Goal: Transaction & Acquisition: Obtain resource

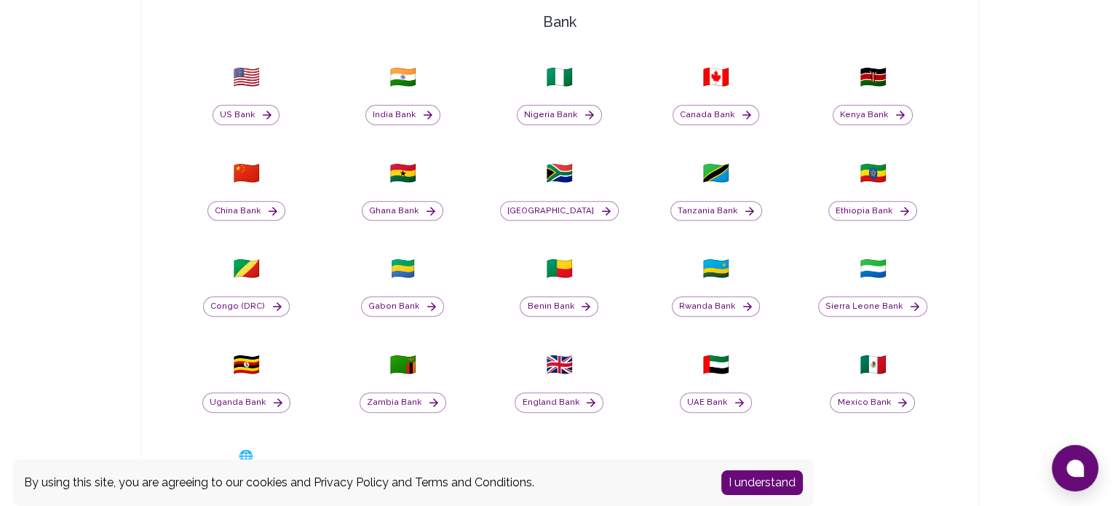
scroll to position [558, 0]
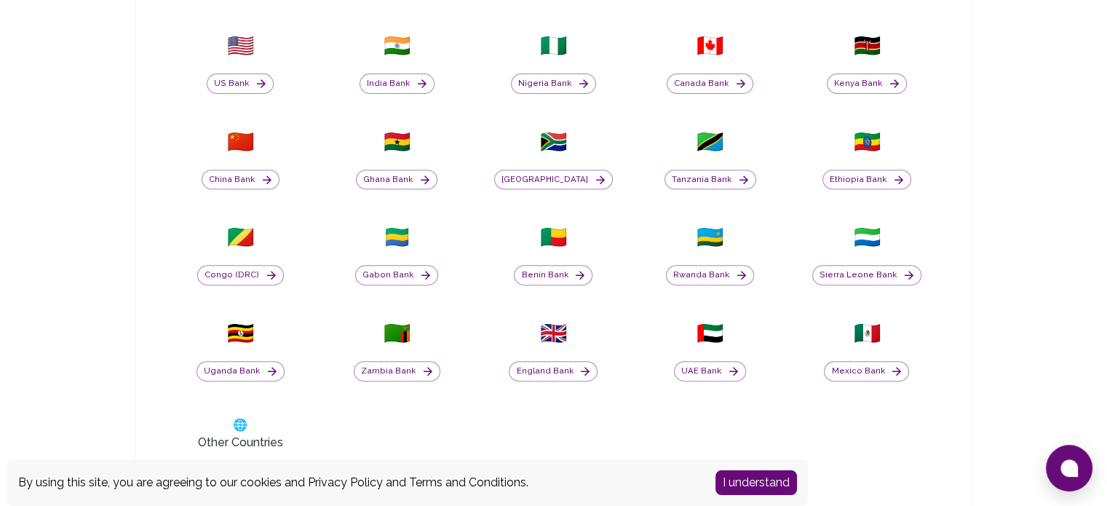
click at [767, 483] on button "I understand" at bounding box center [757, 482] width 82 height 25
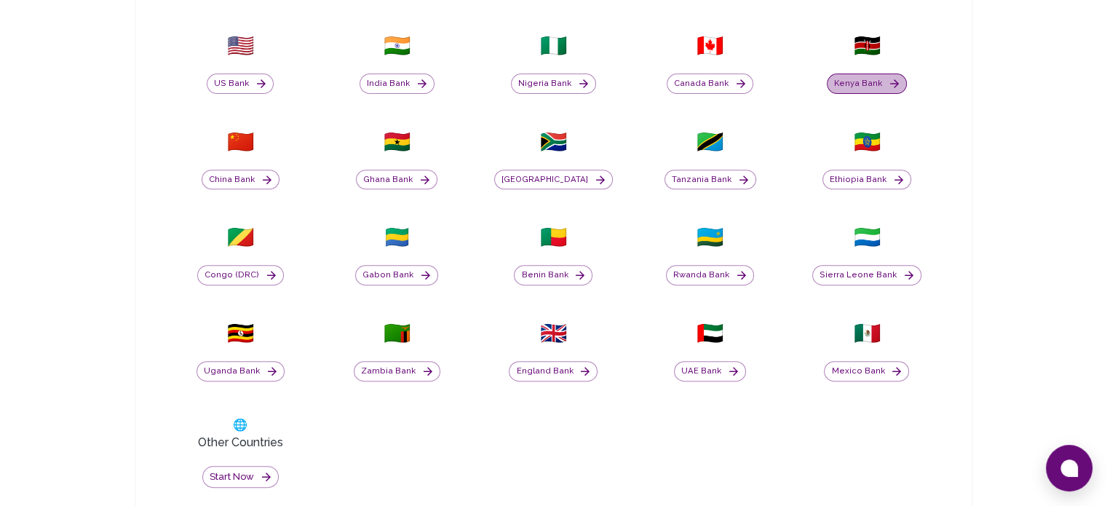
click at [885, 87] on button "Kenya Bank" at bounding box center [867, 84] width 80 height 20
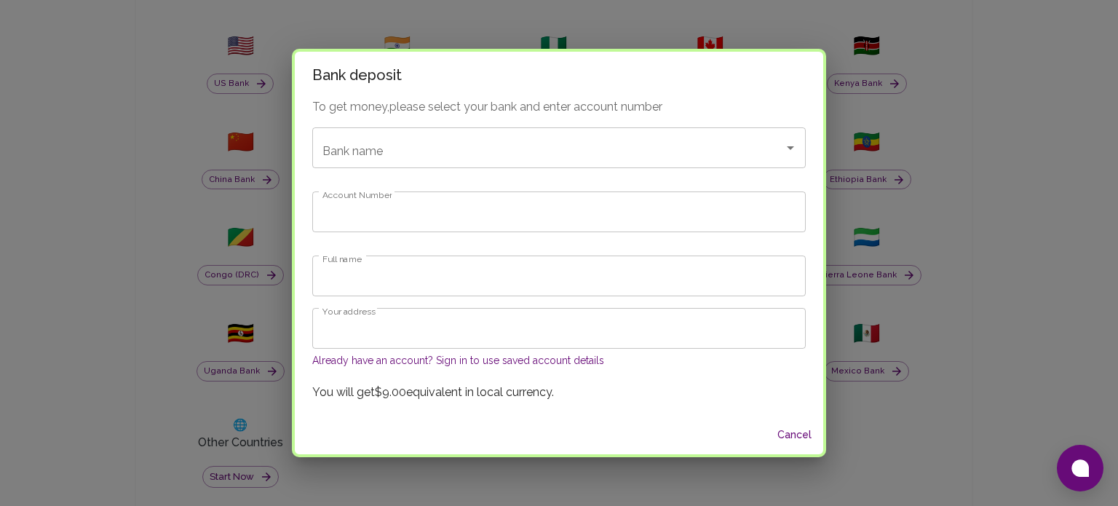
click at [509, 360] on button "Already have an account? Sign in to use saved account details" at bounding box center [458, 360] width 292 height 15
click at [447, 356] on button "Already have an account? Sign in to use saved account details" at bounding box center [458, 360] width 292 height 15
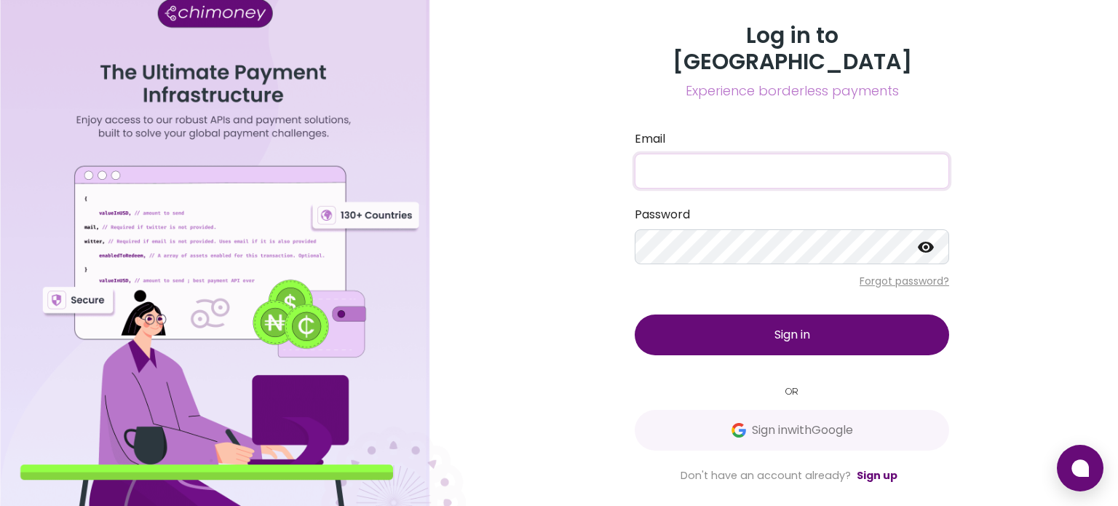
drag, startPoint x: 0, startPoint y: 0, endPoint x: 706, endPoint y: 170, distance: 726.4
click at [706, 170] on input "Email" at bounding box center [792, 171] width 314 height 35
type input "[EMAIL_ADDRESS][DOMAIN_NAME]"
click at [635, 314] on button "Sign in" at bounding box center [792, 334] width 314 height 41
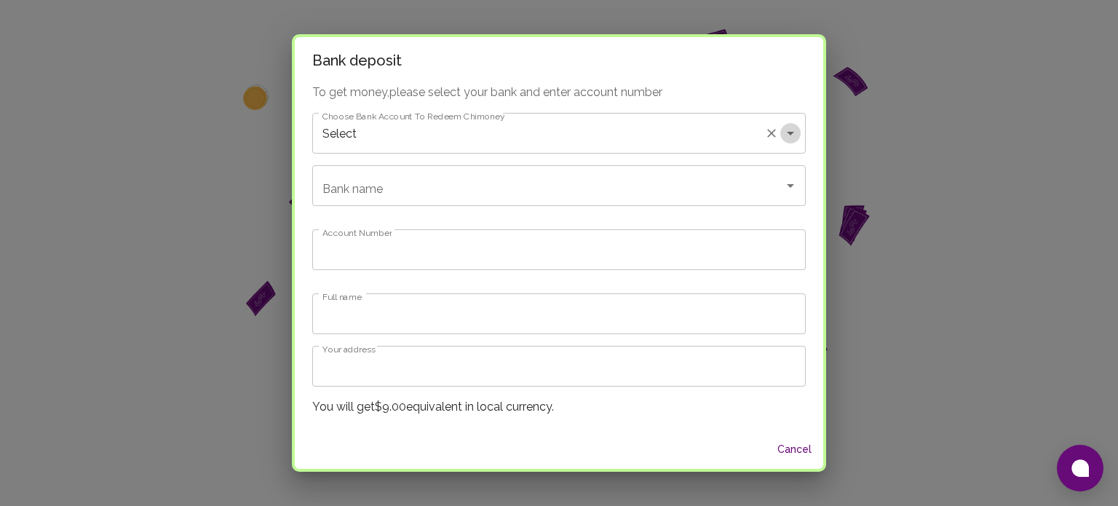
click at [782, 133] on icon "Open" at bounding box center [790, 132] width 17 height 17
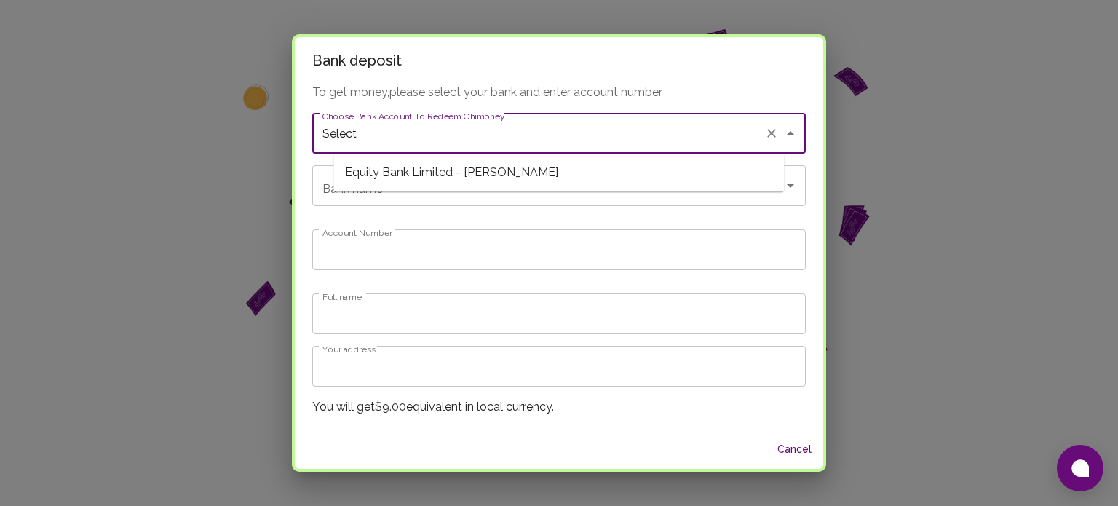
click at [718, 169] on span "Equity Bank Limited - [PERSON_NAME]" at bounding box center [558, 172] width 451 height 26
type input "Equity Bank Limited"
type input "1130184512561"
type input "[PERSON_NAME]"
type input "Equity Bank Limited - [PERSON_NAME]"
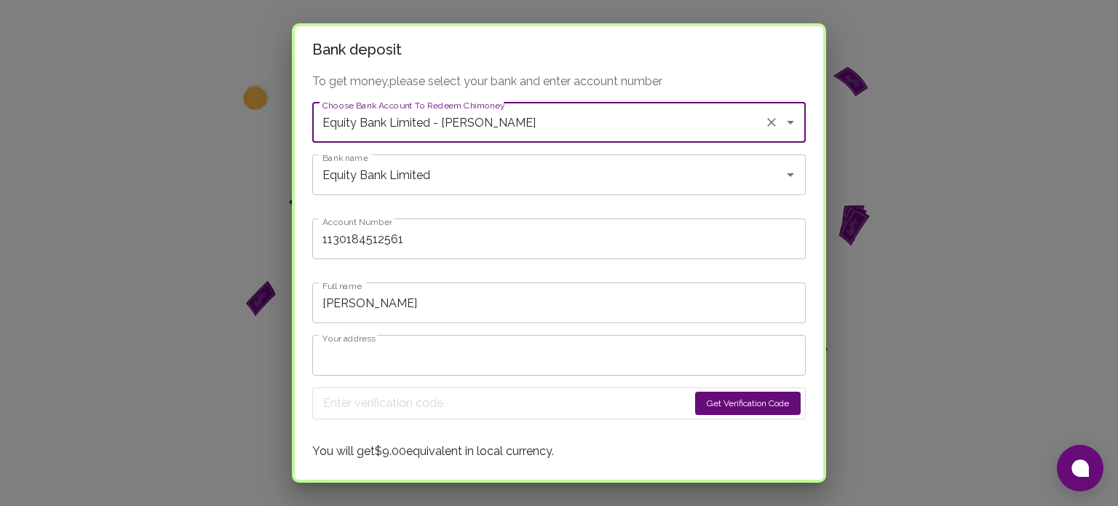
click at [467, 357] on input "Your address" at bounding box center [559, 355] width 494 height 41
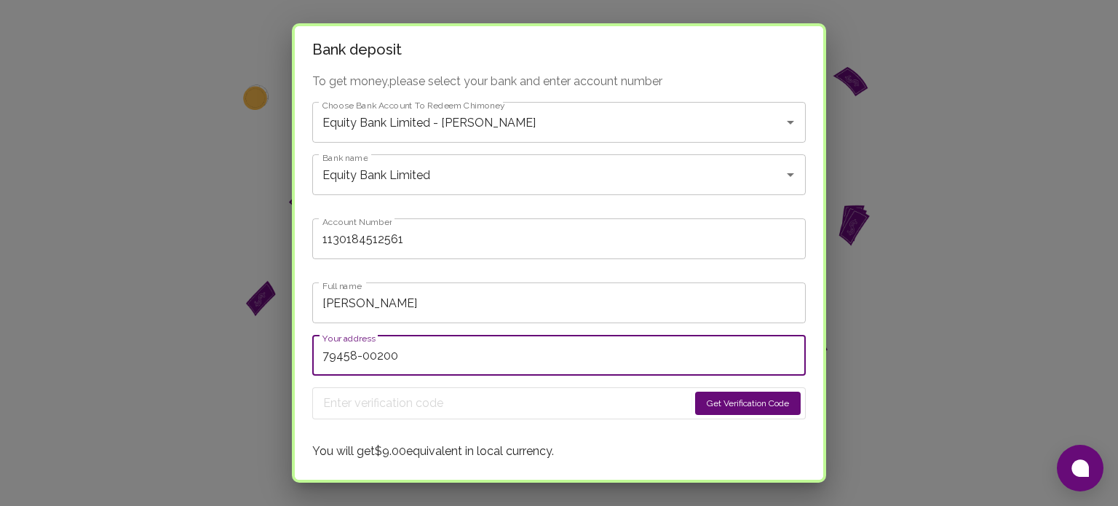
type input "79458-00200"
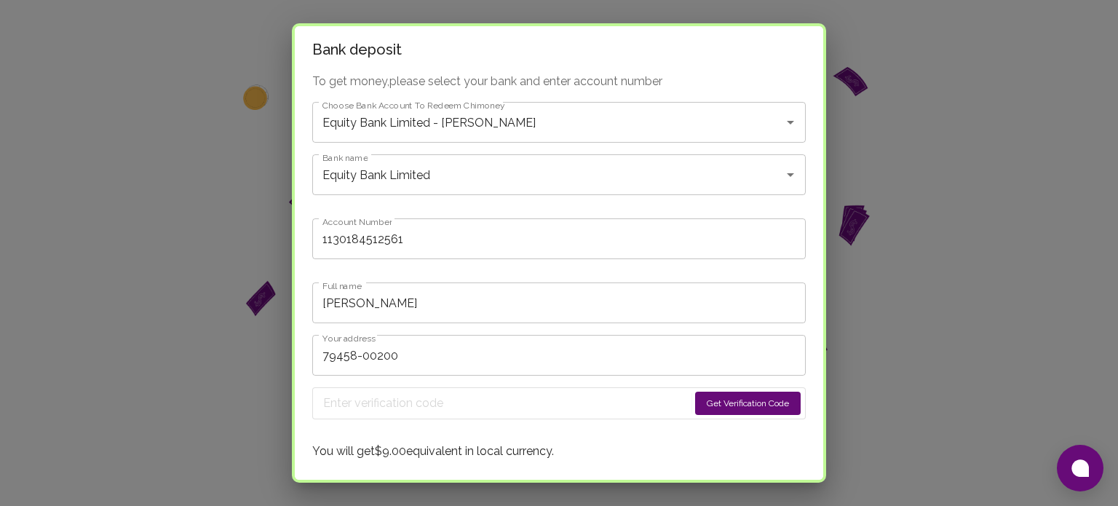
click at [724, 401] on button "Get Verification Code" at bounding box center [748, 403] width 106 height 23
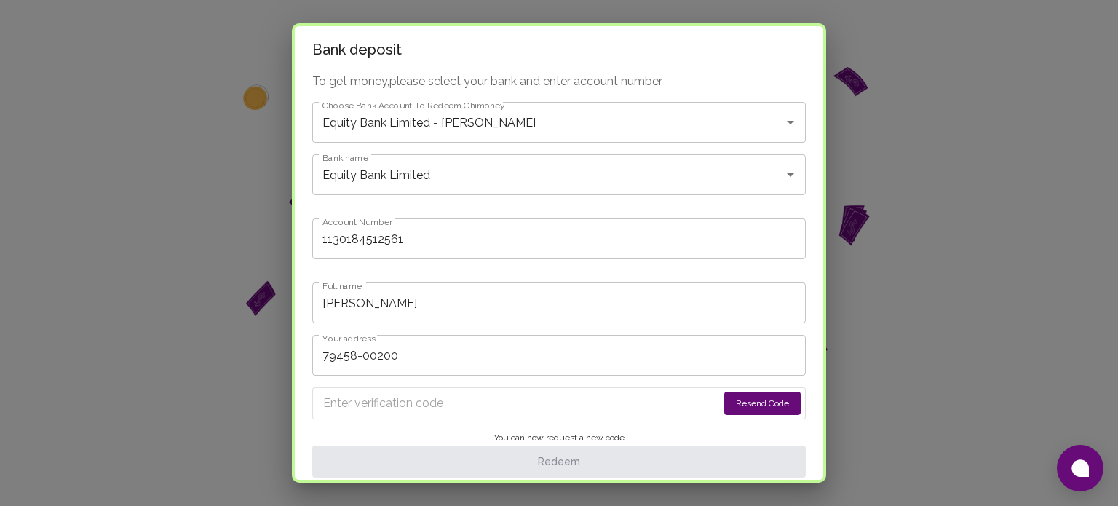
click at [757, 400] on button "Resend Code" at bounding box center [762, 403] width 76 height 23
click at [930, 242] on div "Bank deposit To get money, please select your bank and enter account number Cho…" at bounding box center [559, 253] width 1118 height 506
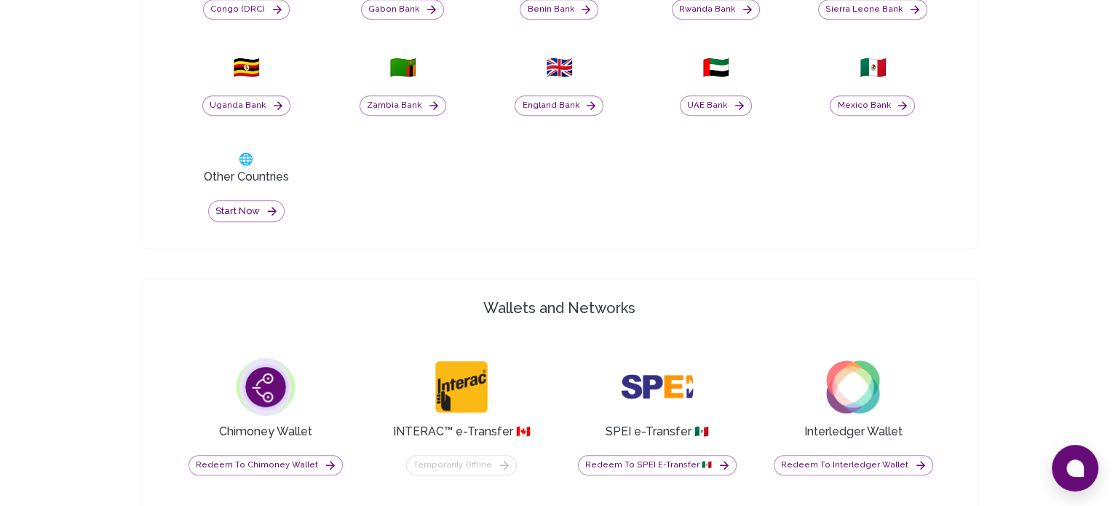
scroll to position [299, 0]
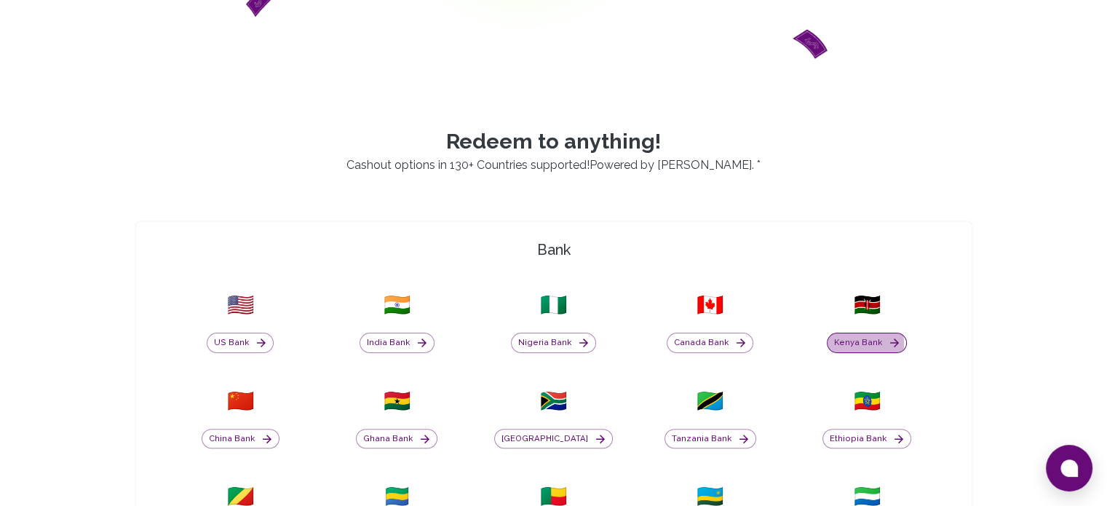
click at [859, 343] on button "Kenya Bank" at bounding box center [867, 343] width 80 height 20
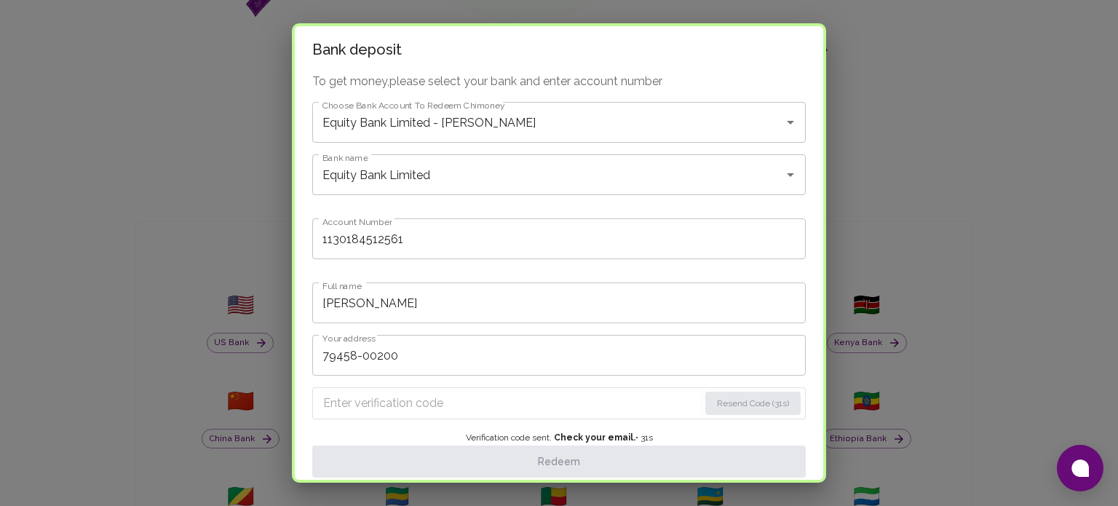
click at [440, 395] on input "Enter verification code" at bounding box center [511, 403] width 376 height 23
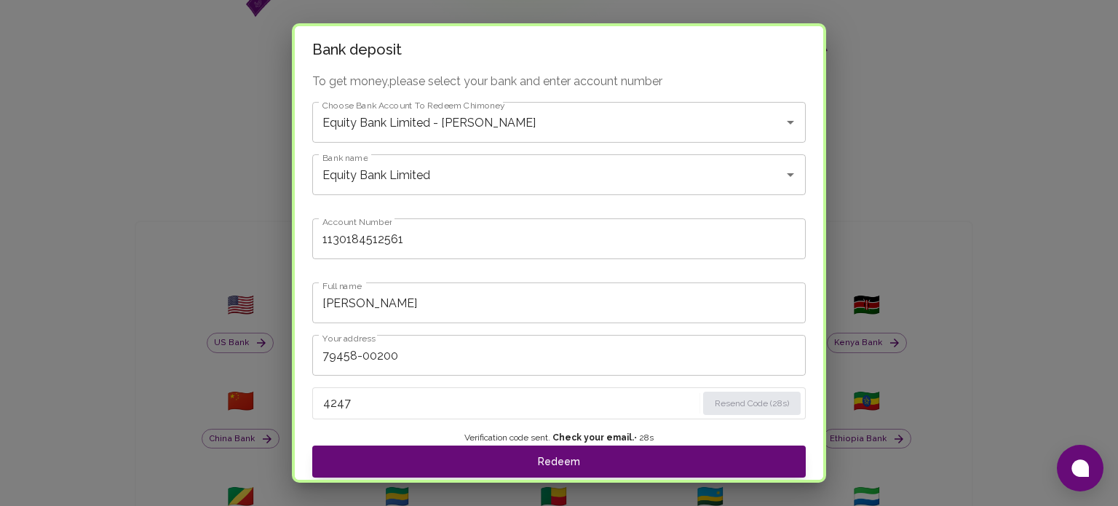
type input "4247"
